Goal: Task Accomplishment & Management: Use online tool/utility

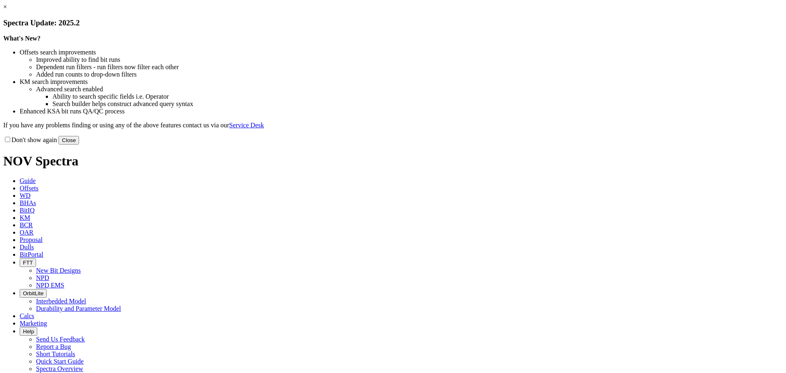
click at [79, 144] on button "Close" at bounding box center [69, 140] width 20 height 9
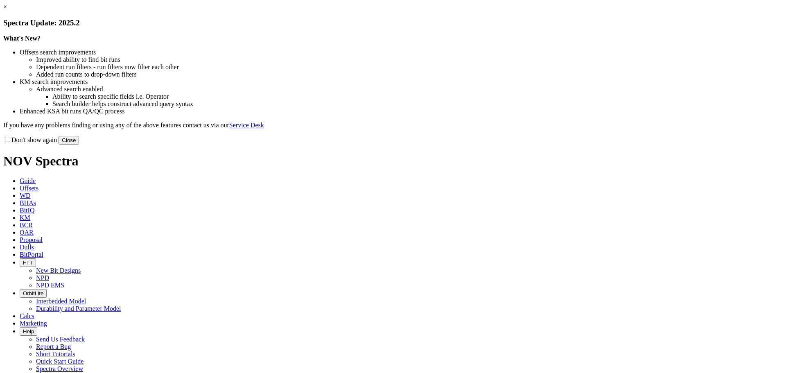
select select "Other"
click at [79, 144] on button "Close" at bounding box center [69, 140] width 20 height 9
select select "New Bit Design"
click at [79, 144] on button "Close" at bounding box center [69, 140] width 20 height 9
select select "New Bit Design"
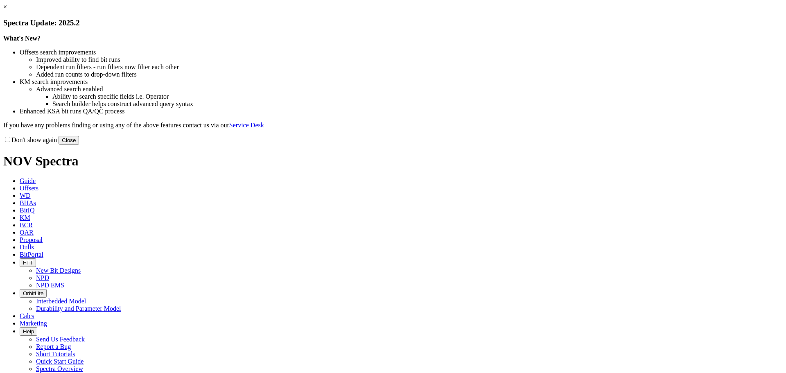
click at [79, 144] on button "Close" at bounding box center [69, 140] width 20 height 9
select select "New Bit Design"
click at [79, 144] on button "Close" at bounding box center [69, 140] width 20 height 9
